Goal: Navigation & Orientation: Find specific page/section

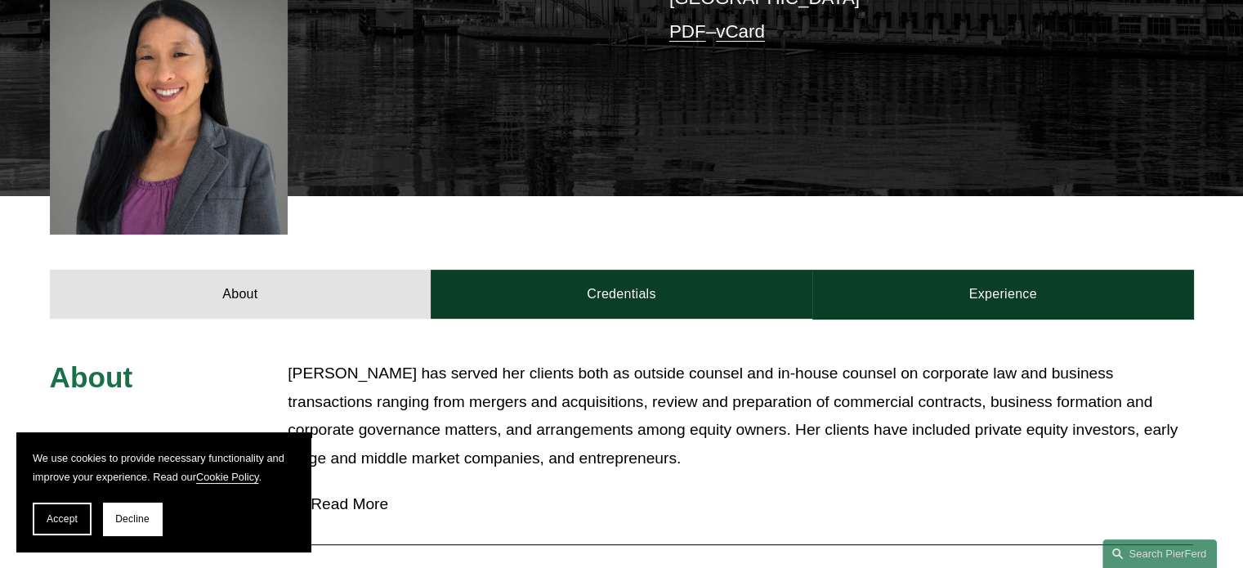
scroll to position [654, 0]
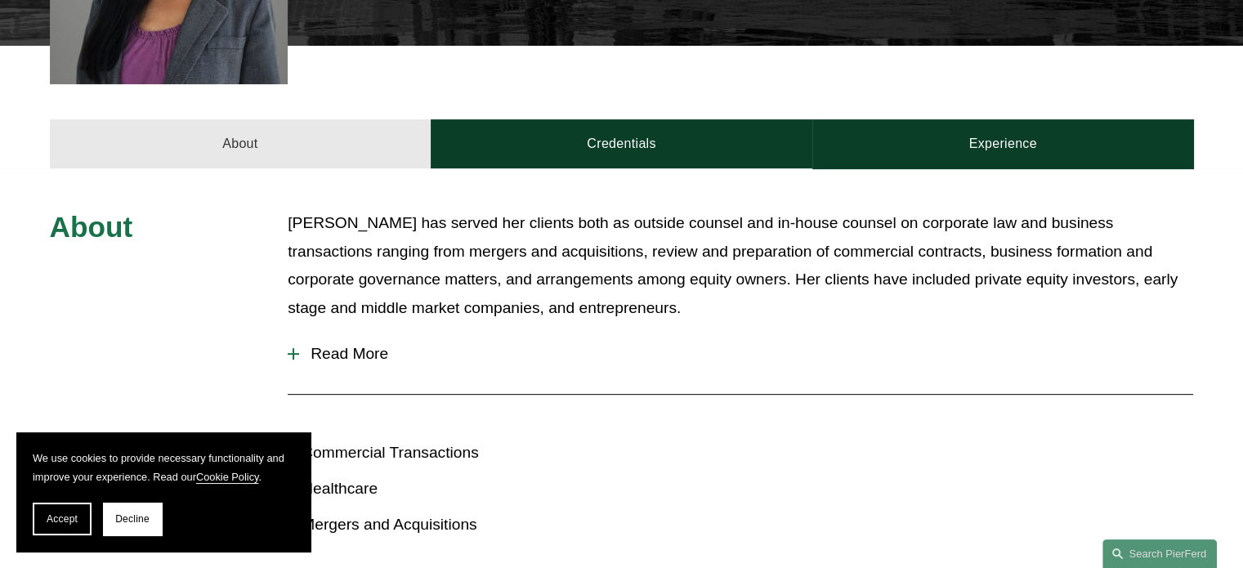
click at [346, 119] on link "About" at bounding box center [241, 143] width 382 height 49
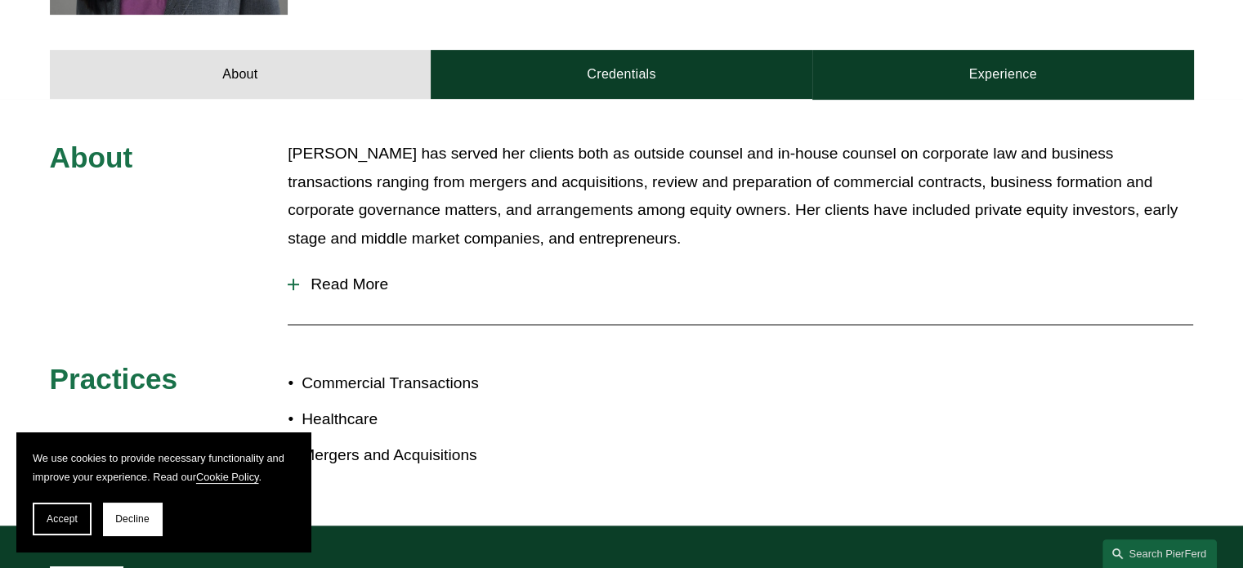
scroll to position [572, 0]
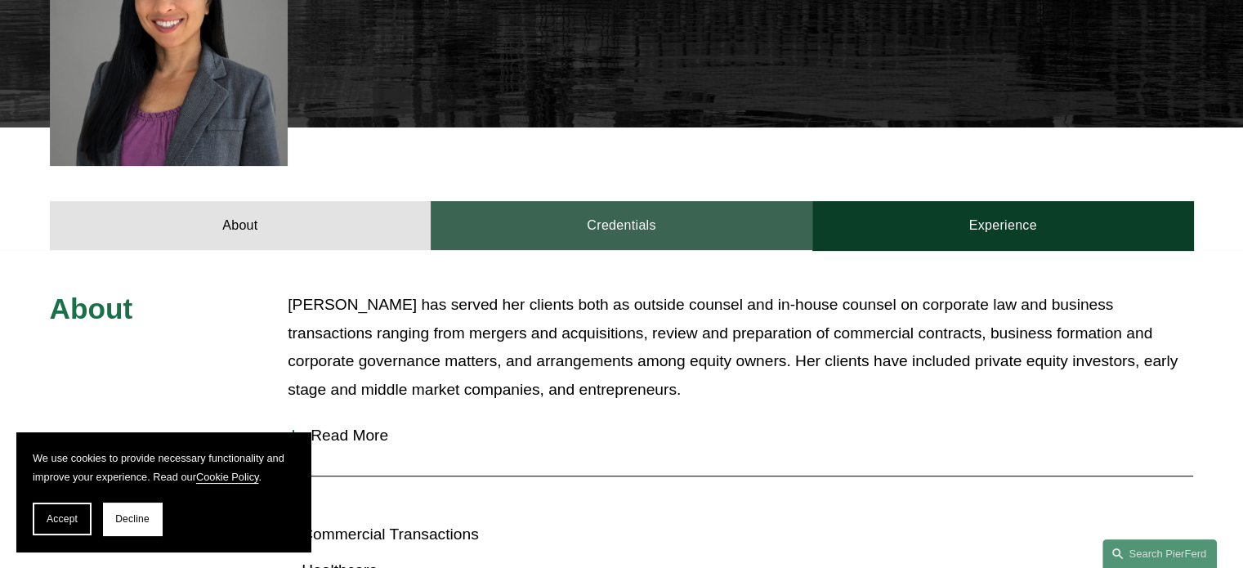
click at [647, 201] on link "Credentials" at bounding box center [622, 225] width 382 height 49
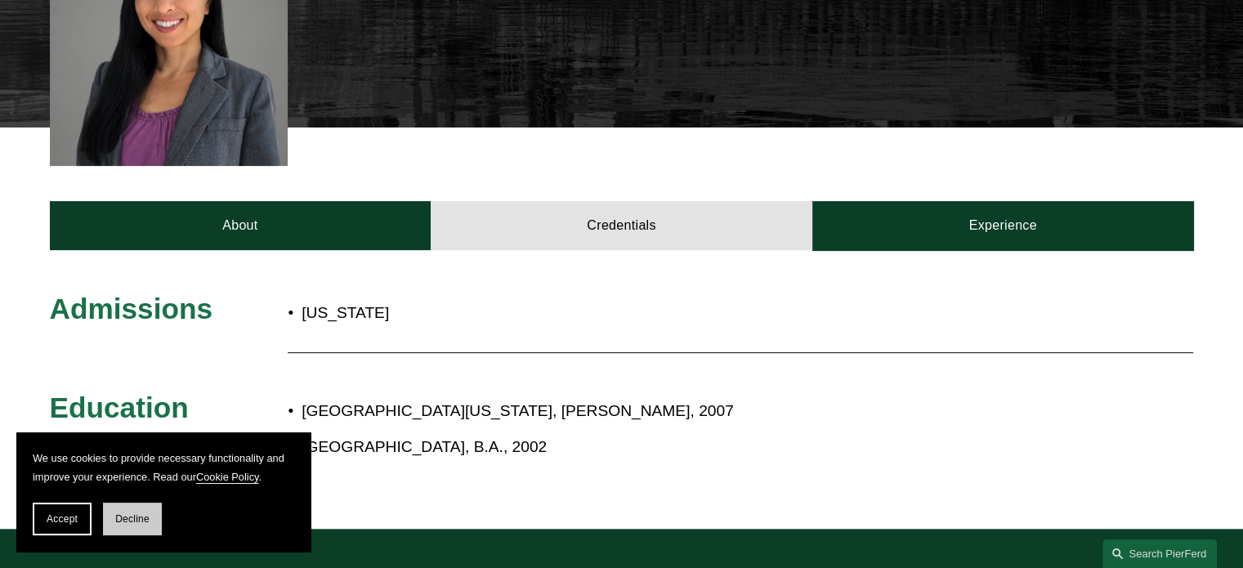
click at [133, 515] on span "Decline" at bounding box center [132, 518] width 34 height 11
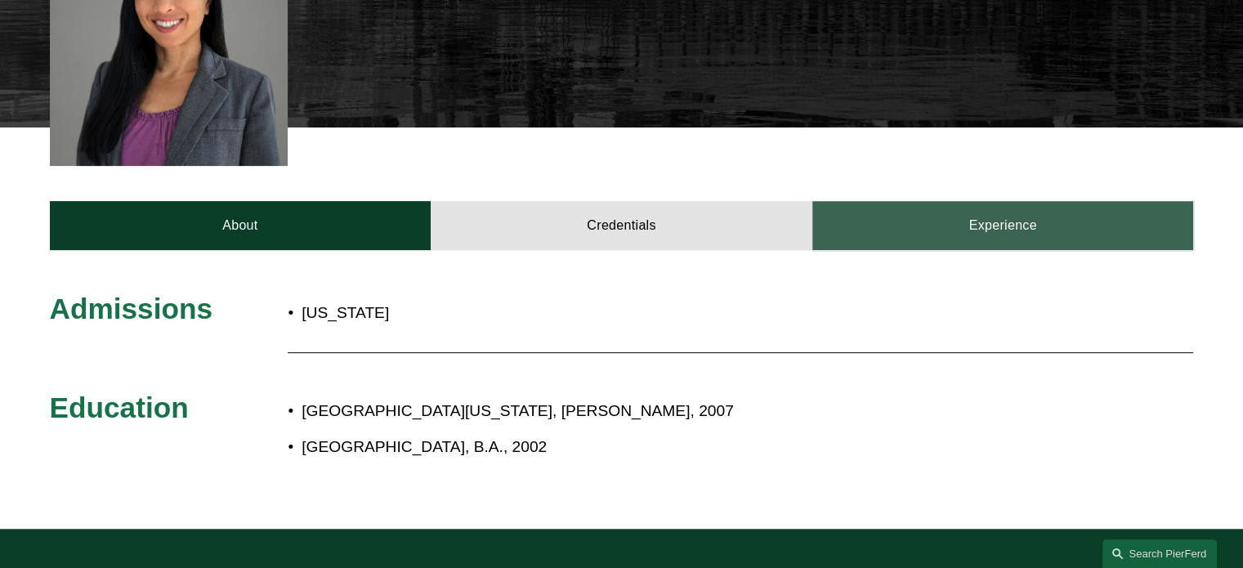
click at [1000, 201] on link "Experience" at bounding box center [1003, 225] width 382 height 49
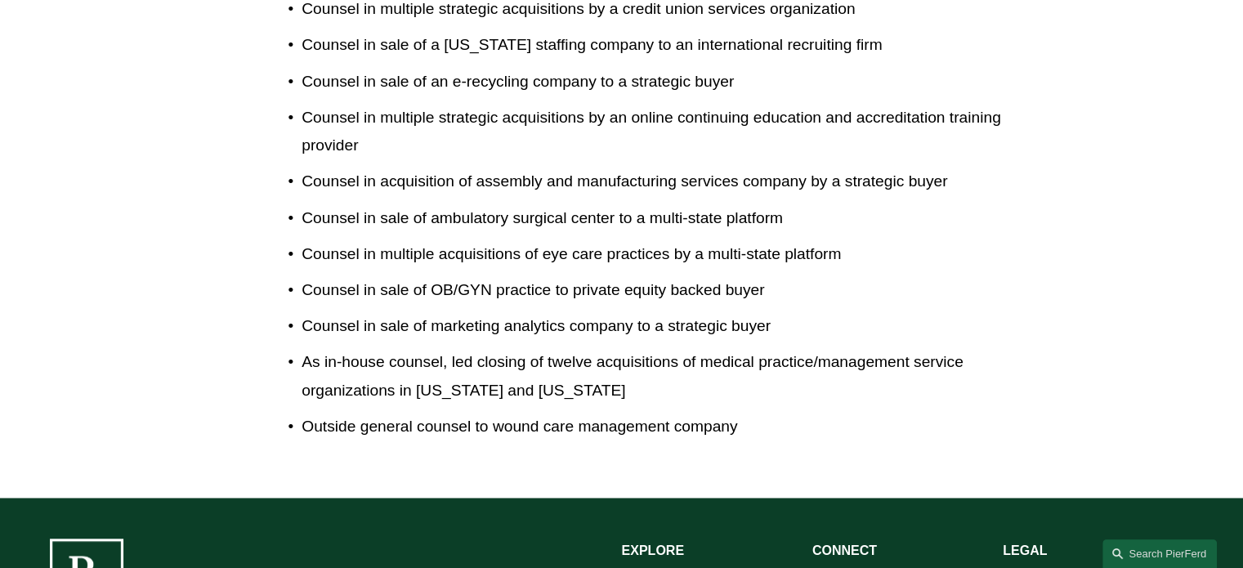
scroll to position [1225, 0]
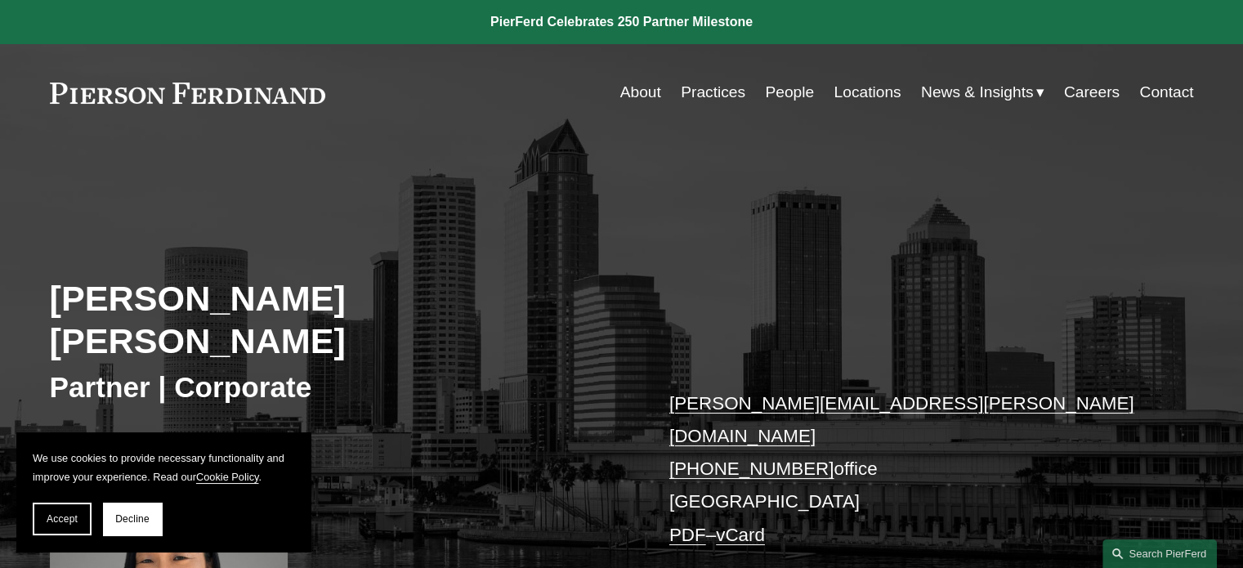
click at [645, 94] on link "About" at bounding box center [640, 92] width 41 height 31
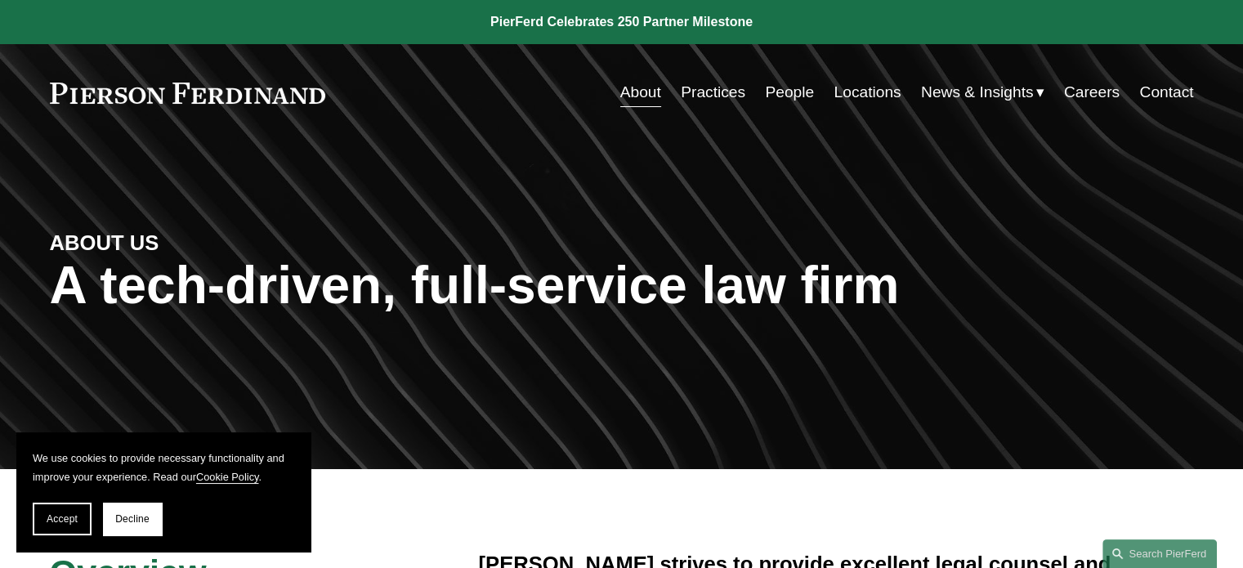
click at [773, 91] on link "People" at bounding box center [789, 92] width 49 height 31
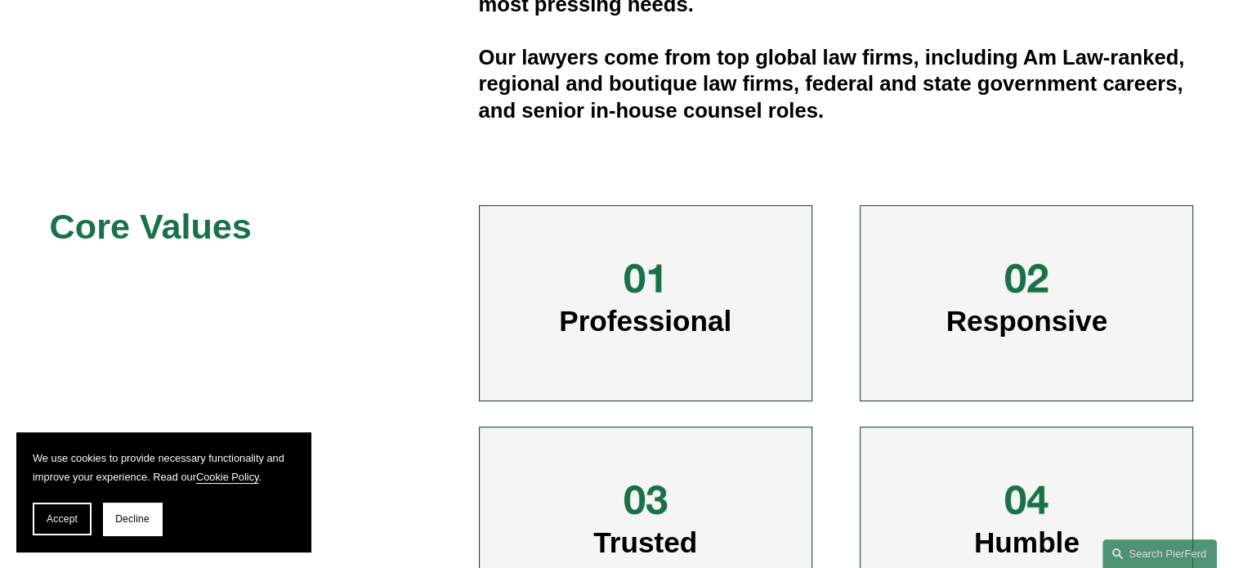
scroll to position [817, 0]
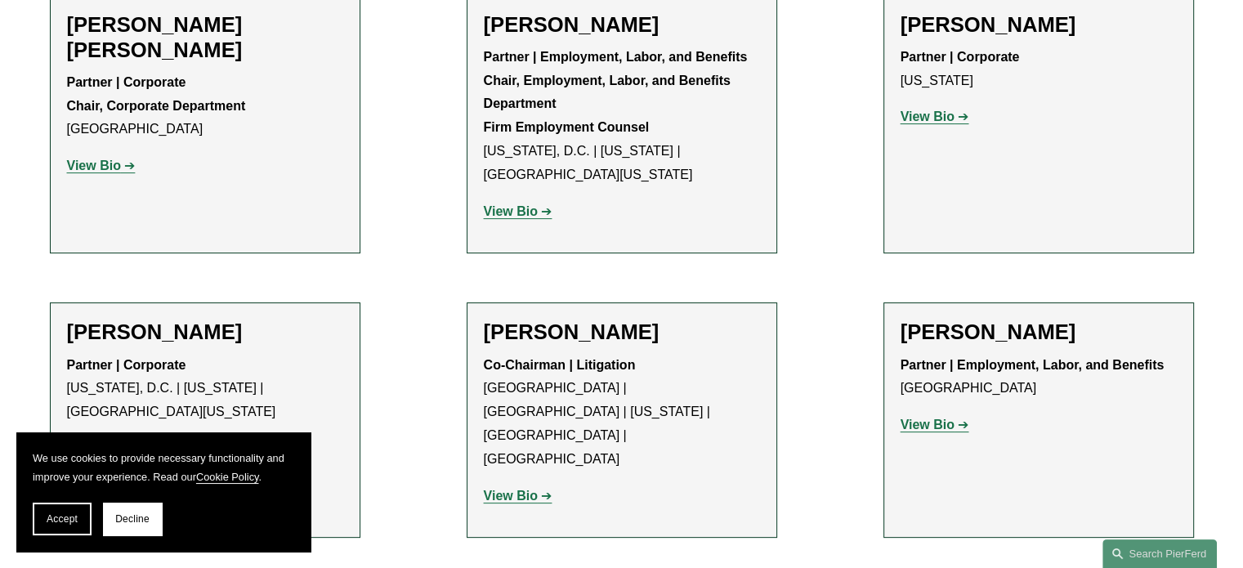
scroll to position [6862, 0]
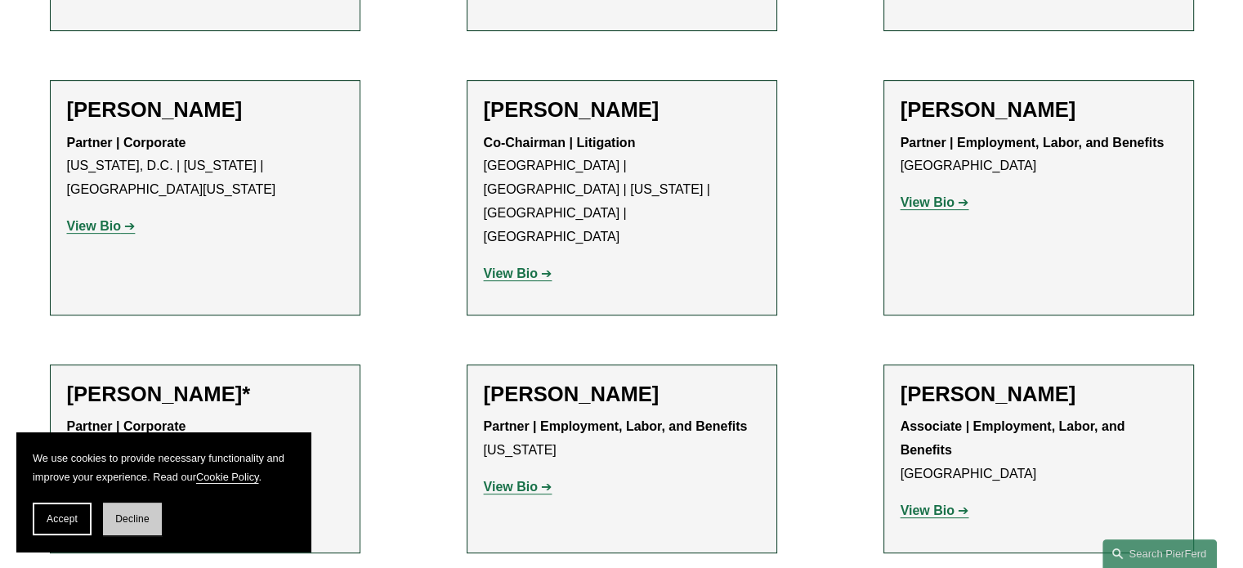
click at [146, 532] on button "Decline" at bounding box center [132, 518] width 59 height 33
